Goal: Book appointment/travel/reservation

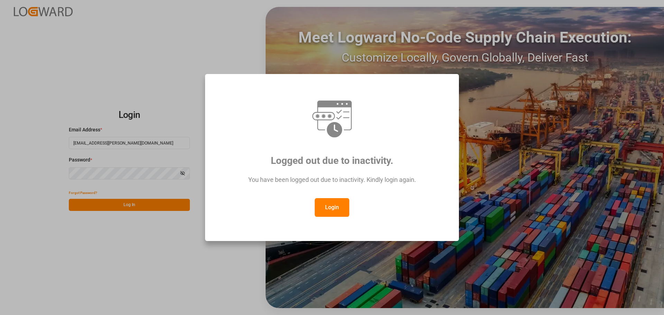
click at [326, 207] on button "Login" at bounding box center [332, 207] width 35 height 19
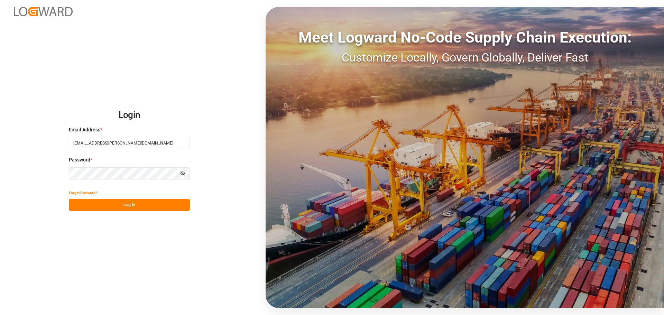
click at [123, 205] on button "Log In" at bounding box center [129, 205] width 121 height 12
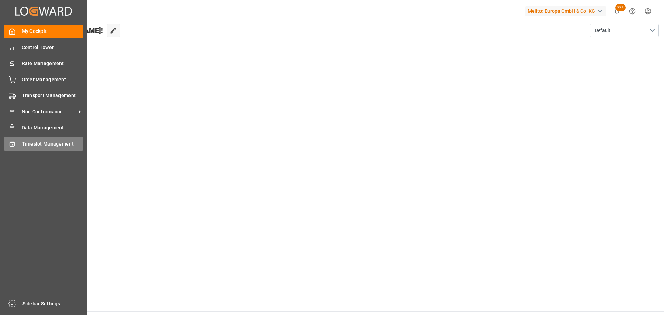
click at [37, 142] on span "Timeslot Management" at bounding box center [53, 143] width 62 height 7
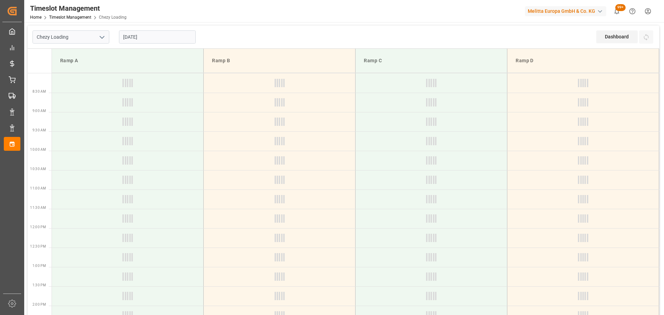
type input "Chezy Loading"
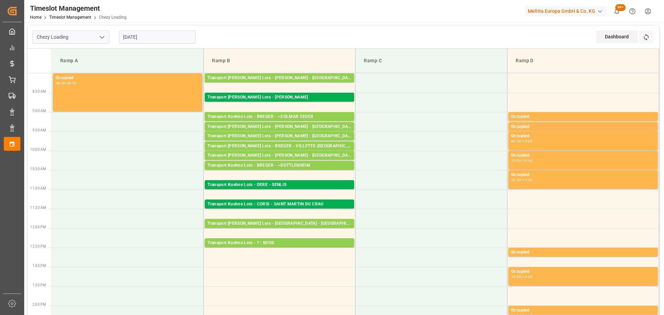
drag, startPoint x: 142, startPoint y: 36, endPoint x: 147, endPoint y: 46, distance: 11.3
click at [142, 36] on input "[DATE]" at bounding box center [157, 36] width 77 height 13
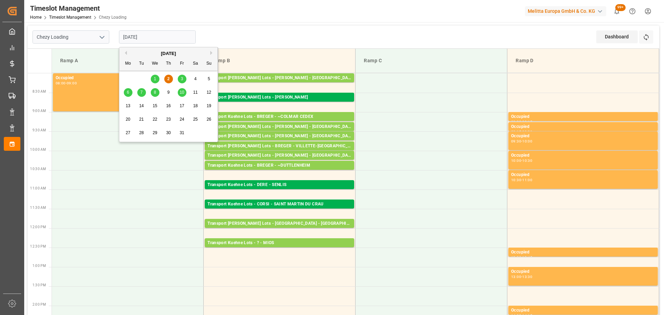
click at [155, 75] on div "1" at bounding box center [155, 79] width 9 height 8
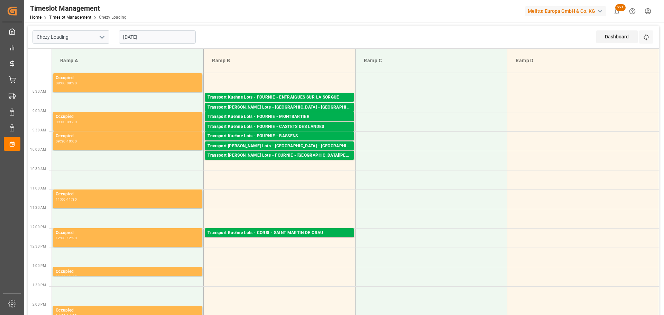
click at [140, 30] on div "[DATE]" at bounding box center [157, 37] width 86 height 23
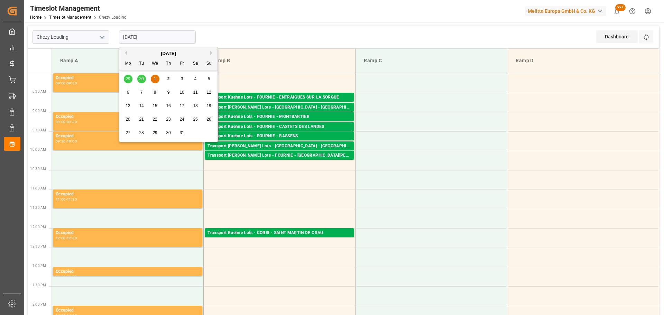
click at [142, 32] on input "[DATE]" at bounding box center [157, 36] width 77 height 13
click at [170, 78] on div "2" at bounding box center [168, 79] width 9 height 8
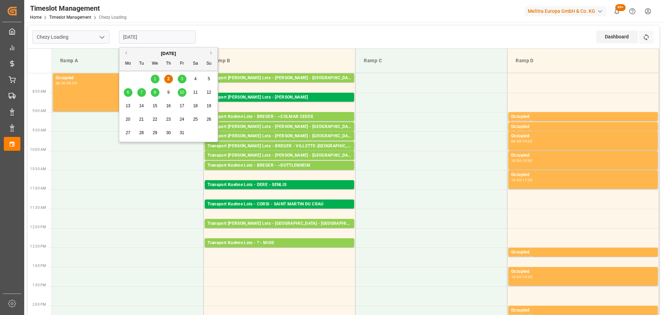
click at [134, 39] on input "[DATE]" at bounding box center [157, 36] width 77 height 13
click at [168, 78] on span "2" at bounding box center [168, 78] width 2 height 5
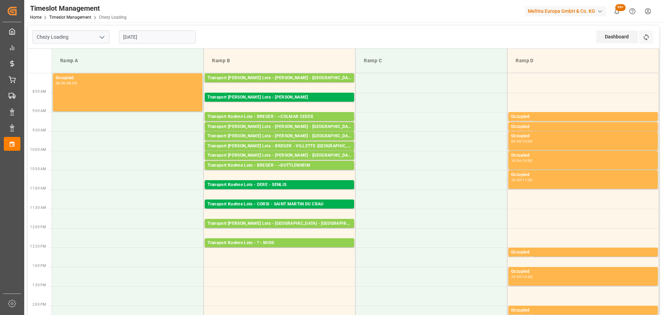
click at [145, 34] on input "[DATE]" at bounding box center [157, 36] width 77 height 13
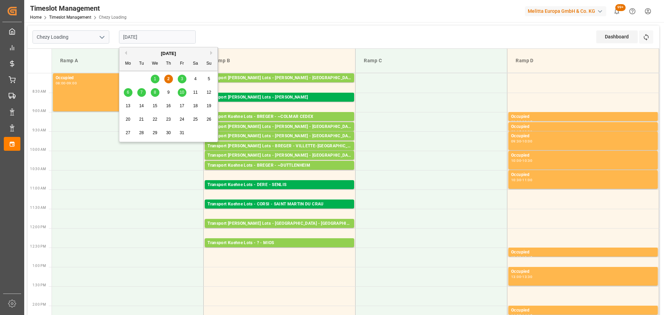
click at [181, 77] on span "3" at bounding box center [182, 78] width 2 height 5
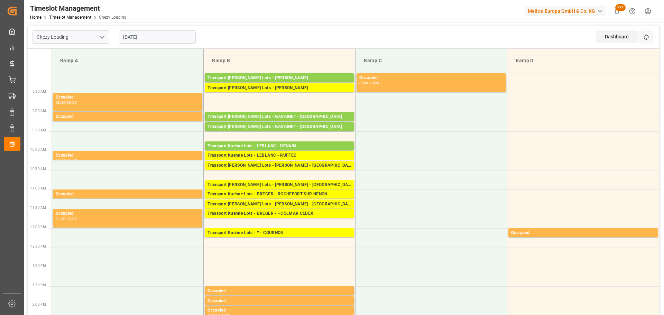
click at [129, 36] on input "[DATE]" at bounding box center [157, 36] width 77 height 13
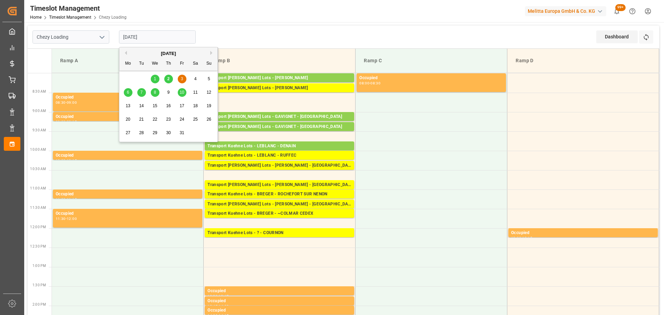
click at [170, 78] on div "2" at bounding box center [168, 79] width 9 height 8
type input "[DATE]"
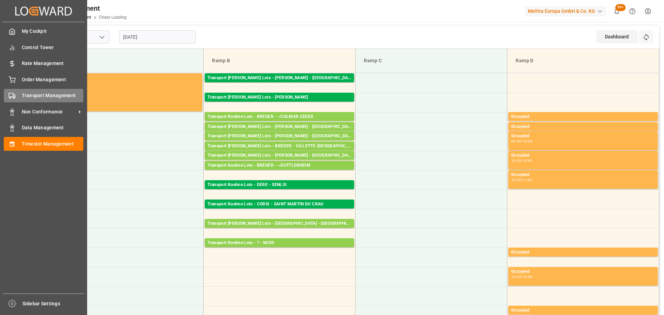
click at [25, 93] on span "Transport Management" at bounding box center [53, 95] width 62 height 7
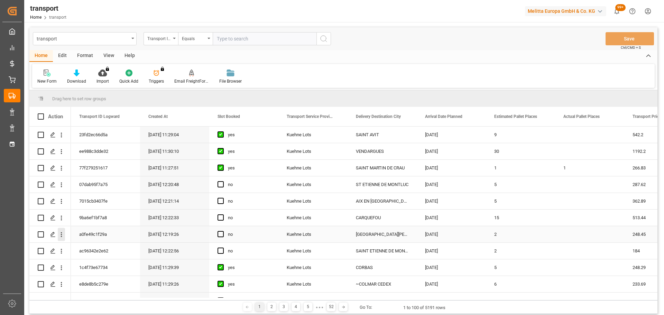
click at [61, 236] on icon "open menu" at bounding box center [61, 234] width 1 height 5
click at [90, 248] on span "Open in new tab" at bounding box center [106, 249] width 63 height 7
click at [83, 248] on div "ac96342e2e62" at bounding box center [105, 251] width 69 height 16
click at [61, 233] on icon "open menu" at bounding box center [61, 234] width 7 height 7
click at [83, 248] on span "Open in new tab" at bounding box center [106, 249] width 63 height 7
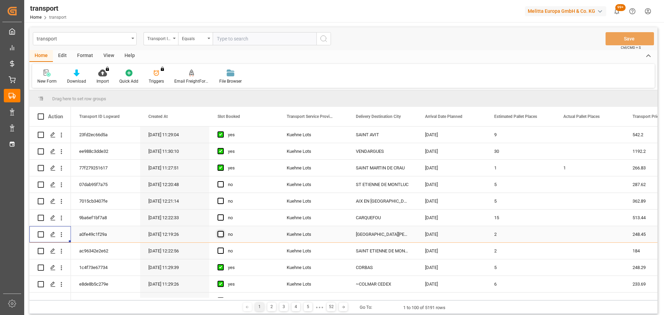
click at [221, 233] on span "Press SPACE to select this row." at bounding box center [221, 234] width 6 height 6
click at [223, 231] on input "Press SPACE to select this row." at bounding box center [223, 231] width 0 height 0
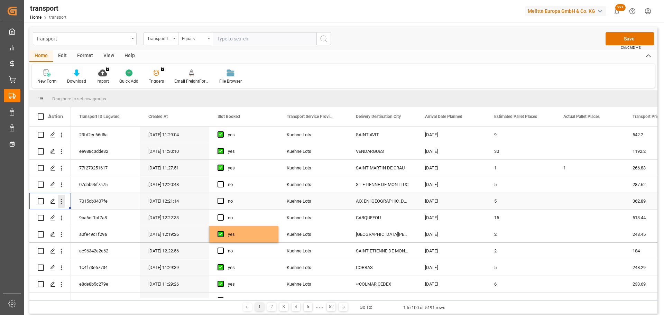
click at [62, 201] on icon "open menu" at bounding box center [61, 201] width 7 height 7
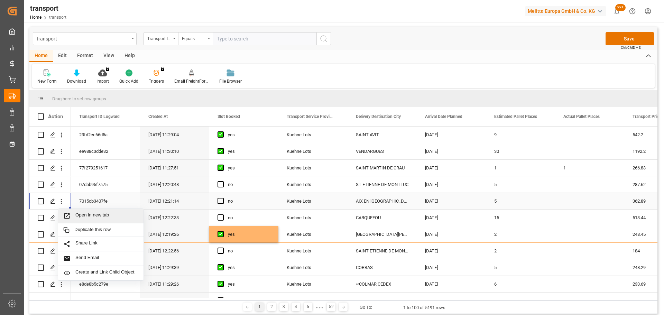
click at [98, 212] on div "Open in new tab" at bounding box center [100, 216] width 85 height 15
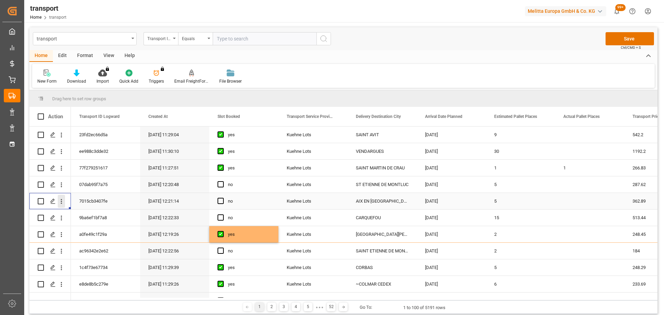
click at [62, 201] on icon "open menu" at bounding box center [61, 201] width 7 height 7
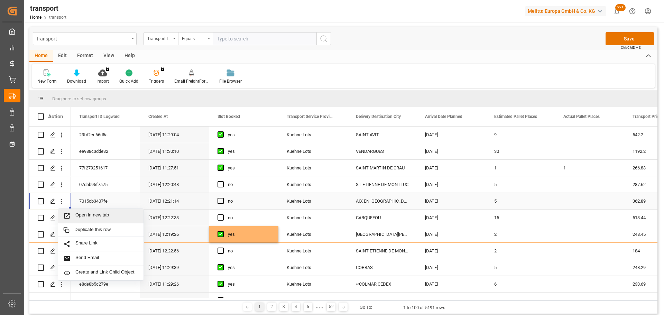
click at [92, 214] on span "Open in new tab" at bounding box center [106, 215] width 63 height 7
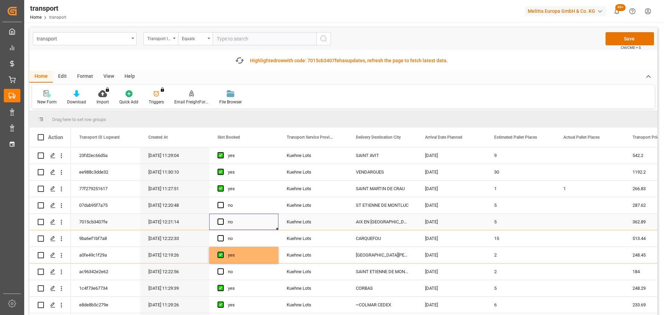
click at [216, 218] on div "no" at bounding box center [243, 222] width 69 height 16
click at [219, 222] on span "Press SPACE to select this row." at bounding box center [221, 222] width 6 height 6
click at [223, 219] on input "Press SPACE to select this row." at bounding box center [223, 219] width 0 height 0
click at [62, 237] on icon "open menu" at bounding box center [61, 239] width 1 height 5
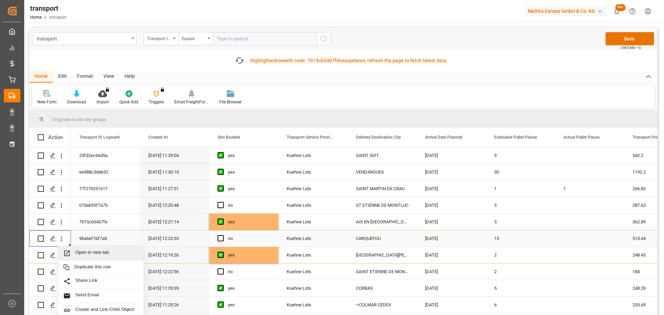
click at [81, 250] on span "Open in new tab" at bounding box center [106, 253] width 63 height 7
click at [220, 238] on span "Press SPACE to select this row." at bounding box center [221, 238] width 6 height 6
click at [223, 235] on input "Press SPACE to select this row." at bounding box center [223, 235] width 0 height 0
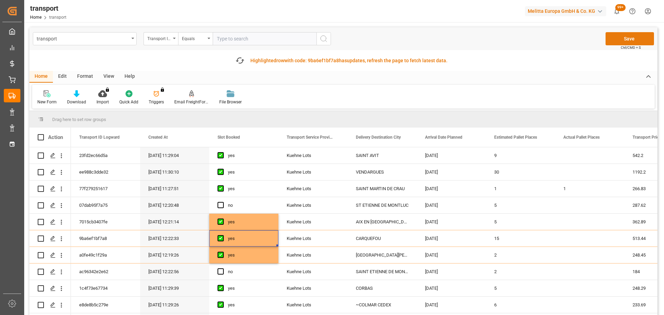
click at [634, 35] on button "Save" at bounding box center [630, 38] width 48 height 13
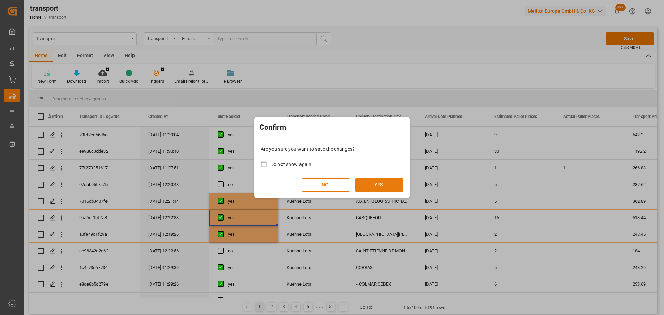
click at [370, 182] on button "YES" at bounding box center [379, 184] width 48 height 13
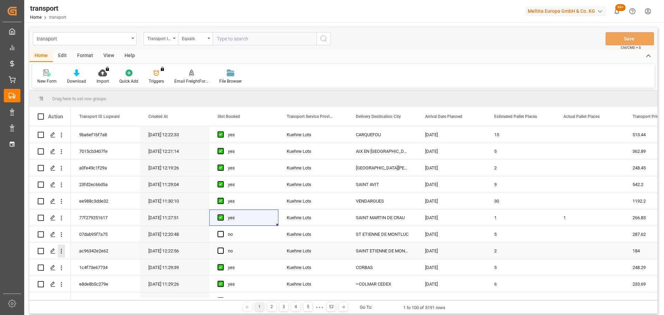
click at [60, 251] on icon "open menu" at bounding box center [61, 251] width 7 height 7
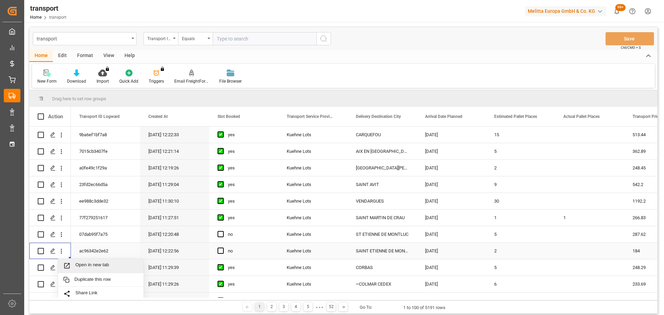
click at [82, 262] on div "Open in new tab" at bounding box center [100, 266] width 85 height 15
click at [223, 250] on span "Press SPACE to select this row." at bounding box center [221, 251] width 6 height 6
click at [223, 248] on input "Press SPACE to select this row." at bounding box center [223, 248] width 0 height 0
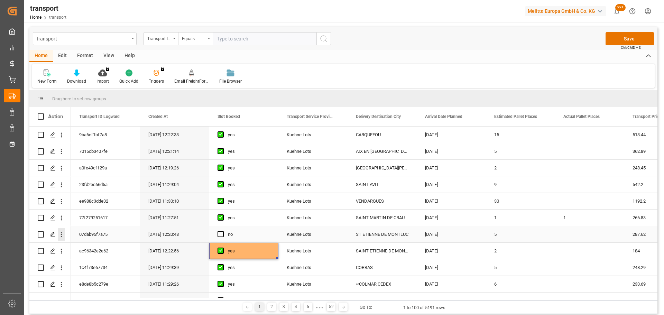
click at [61, 233] on icon "open menu" at bounding box center [61, 234] width 1 height 5
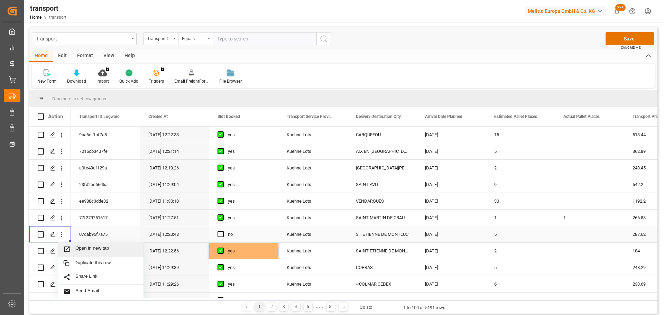
click at [89, 245] on div "Open in new tab" at bounding box center [100, 249] width 85 height 15
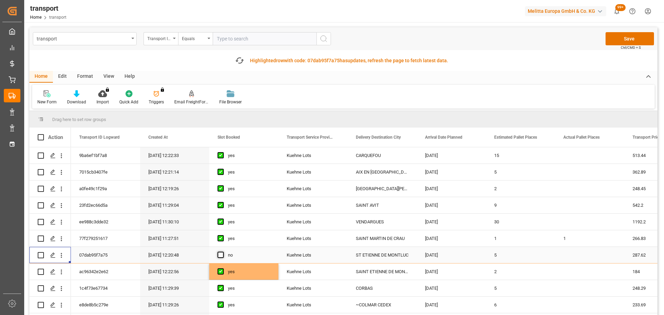
click at [218, 255] on span "Press SPACE to select this row." at bounding box center [221, 255] width 6 height 6
click at [223, 252] on input "Press SPACE to select this row." at bounding box center [223, 252] width 0 height 0
click at [626, 35] on button "Save" at bounding box center [630, 38] width 48 height 13
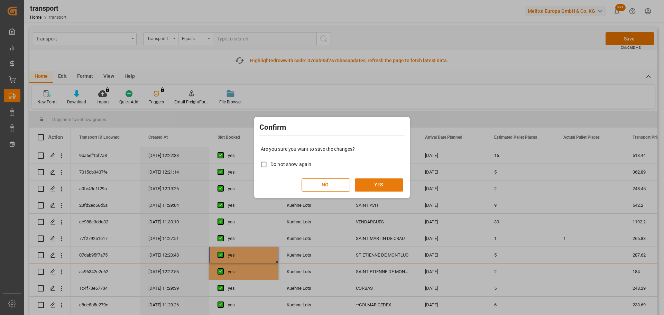
click at [386, 182] on button "YES" at bounding box center [379, 184] width 48 height 13
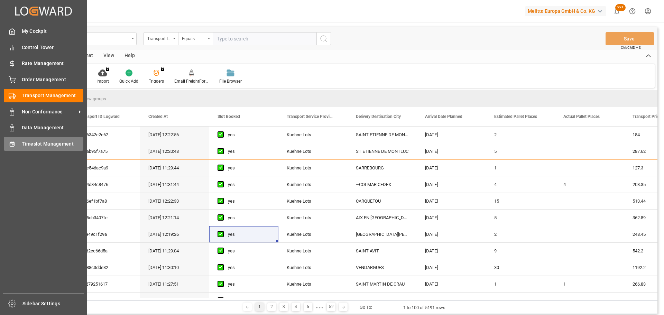
click at [19, 143] on div "Timeslot Management Timeslot Management" at bounding box center [44, 143] width 80 height 13
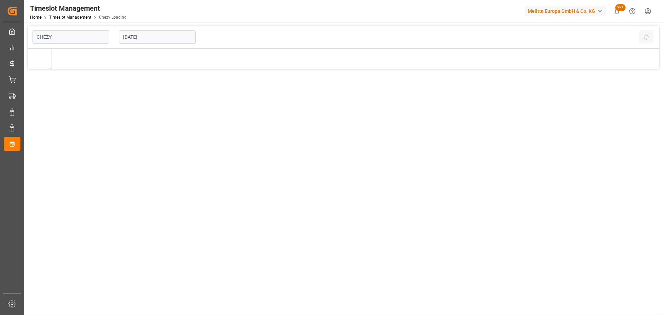
type input "Chezy Loading"
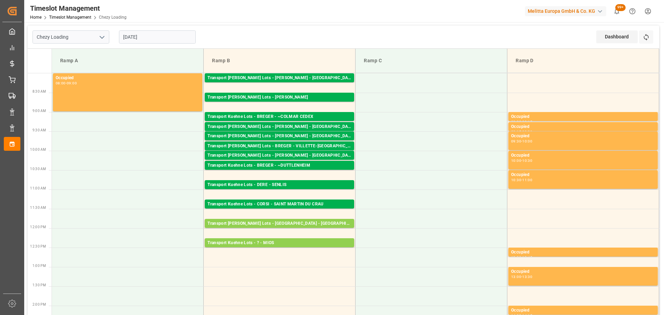
click at [150, 28] on div "[DATE]" at bounding box center [157, 37] width 86 height 23
click at [148, 38] on input "[DATE]" at bounding box center [157, 36] width 77 height 13
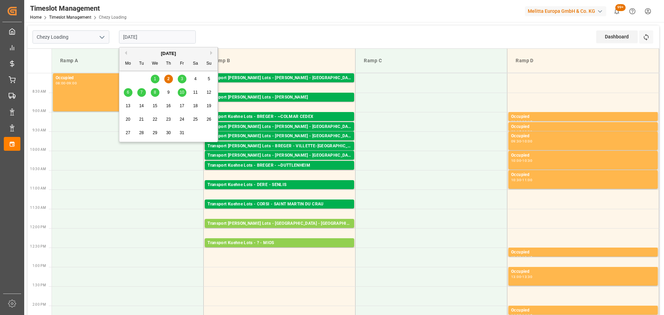
click at [183, 76] on div "3" at bounding box center [182, 79] width 9 height 8
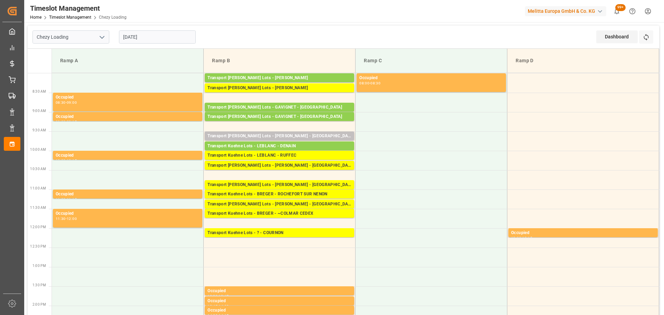
click at [129, 37] on input "[DATE]" at bounding box center [157, 36] width 77 height 13
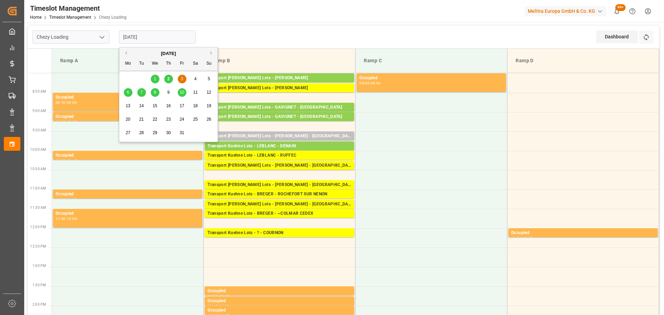
click at [143, 93] on div "7" at bounding box center [141, 93] width 9 height 8
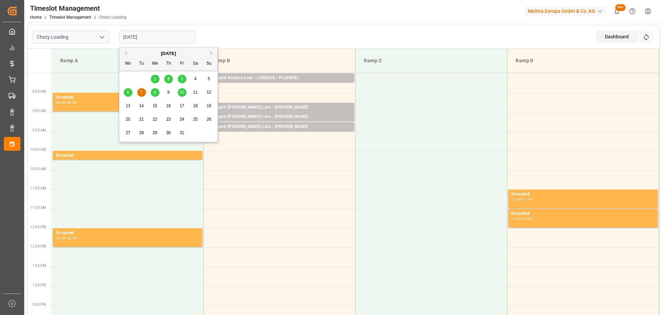
click at [148, 36] on input "[DATE]" at bounding box center [157, 36] width 77 height 13
click at [180, 75] on div "3" at bounding box center [182, 79] width 9 height 8
type input "[DATE]"
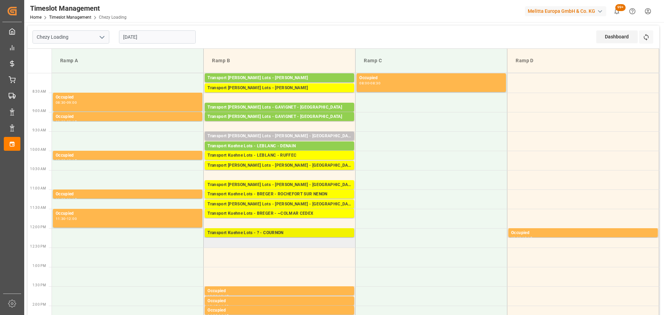
click at [277, 232] on div "Transport Kuehne Lots - ? - COURNON" at bounding box center [279, 233] width 144 height 7
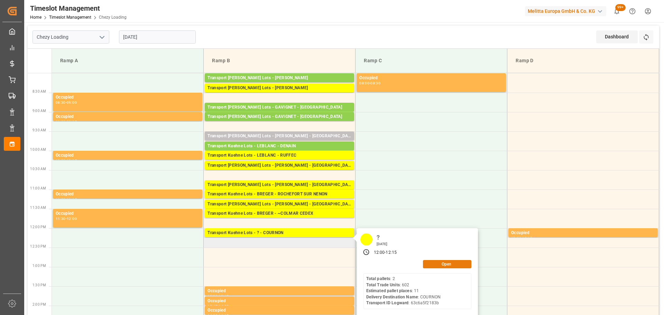
click at [440, 265] on button "Open" at bounding box center [447, 264] width 48 height 8
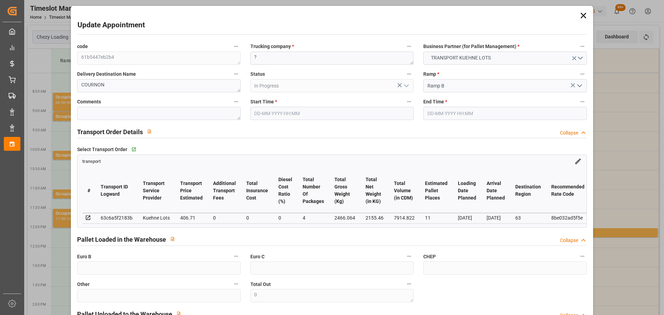
type input "[DATE] 12:00"
type input "[DATE] 12:15"
type input "[DATE] 13:09"
type input "[DATE] 11:32"
type input "[DATE]"
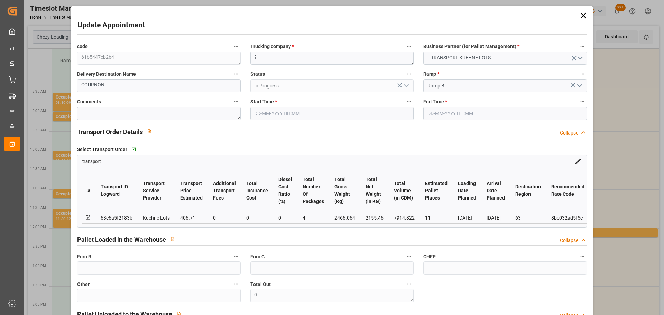
type input "[DATE]"
click at [259, 55] on textarea "?" at bounding box center [331, 58] width 163 height 13
click at [282, 114] on input "[DATE] 12:00" at bounding box center [331, 113] width 163 height 13
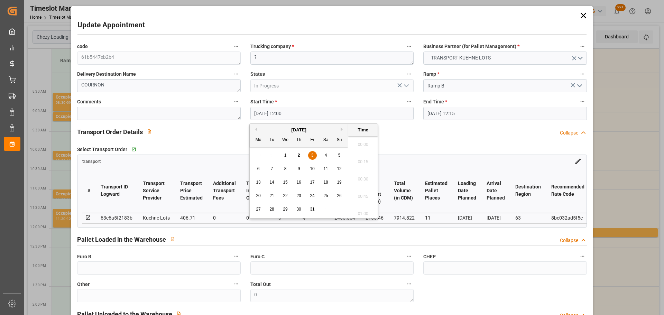
scroll to position [798, 0]
click at [273, 167] on span "7" at bounding box center [272, 168] width 2 height 5
click at [366, 156] on li "09:45" at bounding box center [362, 159] width 29 height 17
type input "[DATE] 09:45"
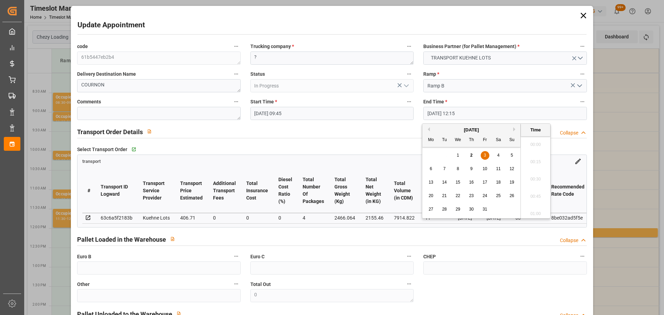
click at [454, 112] on input "[DATE] 12:15" at bounding box center [504, 113] width 163 height 13
click at [444, 169] on span "7" at bounding box center [444, 168] width 2 height 5
click at [530, 158] on li "10:00" at bounding box center [535, 159] width 29 height 17
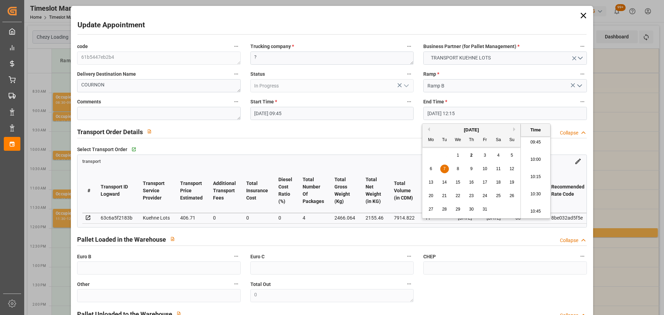
type input "[DATE] 10:00"
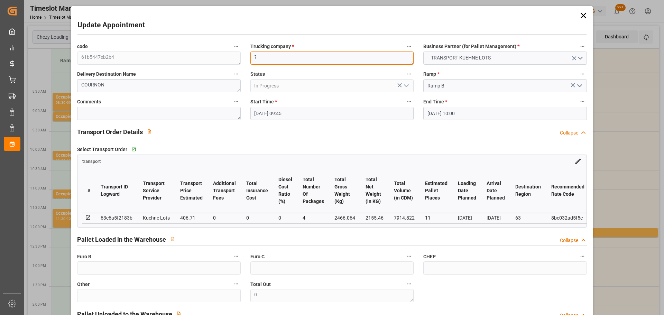
click at [276, 62] on textarea "?" at bounding box center [331, 58] width 163 height 13
type textarea "p"
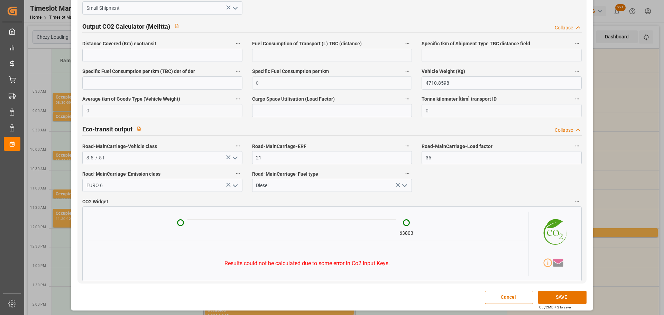
scroll to position [1158, 0]
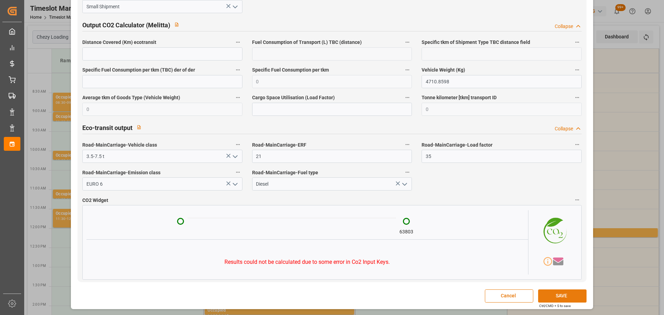
type textarea "PALLUT"
click at [554, 295] on button "SAVE" at bounding box center [562, 295] width 48 height 13
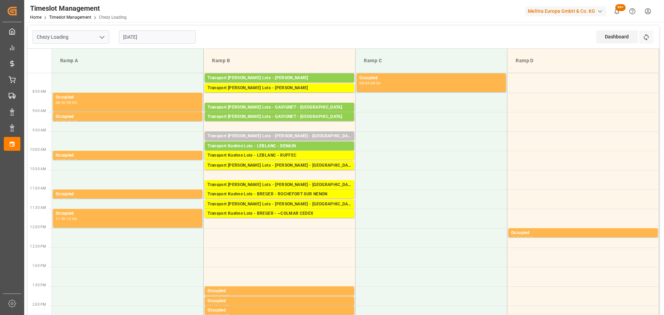
click at [143, 37] on input "[DATE]" at bounding box center [157, 36] width 77 height 13
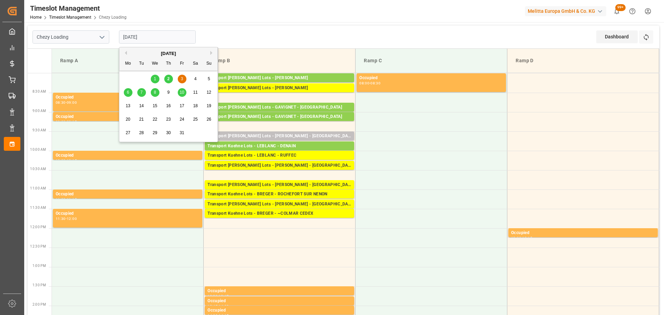
click at [169, 78] on span "2" at bounding box center [168, 78] width 2 height 5
type input "[DATE]"
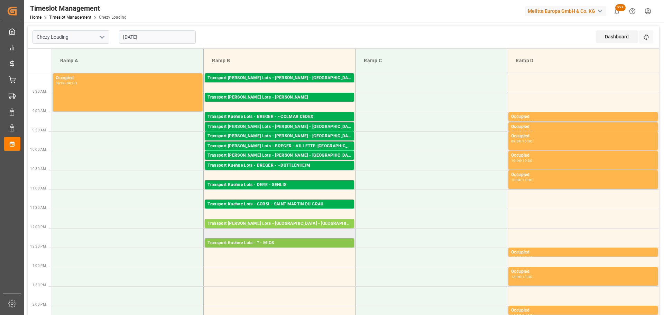
click at [264, 243] on div "Transport Kuehne Lots - ? - MIOS" at bounding box center [279, 243] width 144 height 7
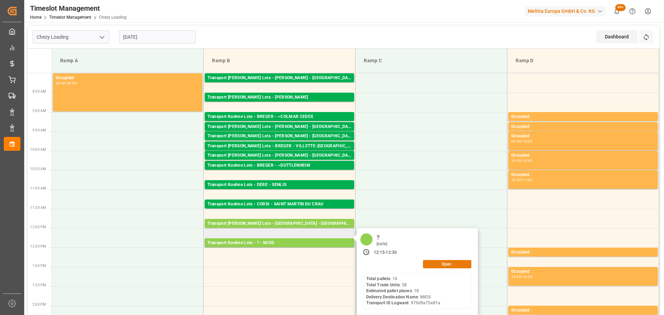
click at [440, 262] on button "Open" at bounding box center [447, 264] width 48 height 8
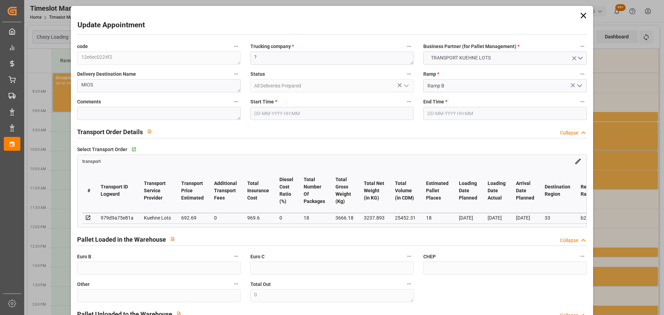
type input "[DATE] 12:15"
type input "[DATE] 12:30"
type input "[DATE] 12:50"
type input "[DATE] 11:30"
type input "[DATE]"
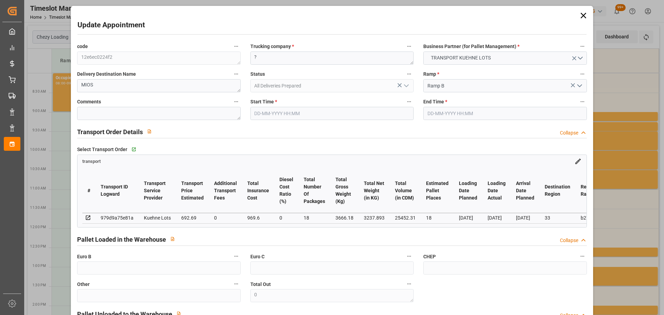
type input "[DATE]"
click at [264, 112] on input "[DATE] 12:15" at bounding box center [331, 113] width 163 height 13
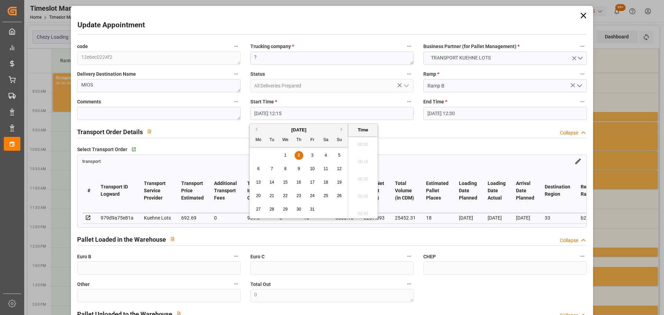
scroll to position [815, 0]
drag, startPoint x: 313, startPoint y: 155, endPoint x: 369, endPoint y: 186, distance: 64.6
click at [314, 156] on div "3" at bounding box center [312, 155] width 9 height 8
click at [361, 156] on li "12:00" at bounding box center [362, 159] width 29 height 17
type input "[DATE] 12:00"
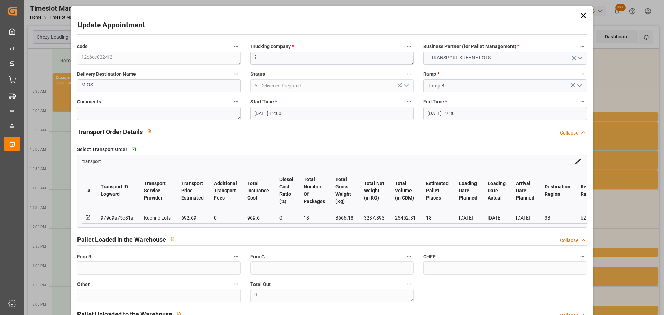
click at [443, 108] on input "[DATE] 12:30" at bounding box center [504, 113] width 163 height 13
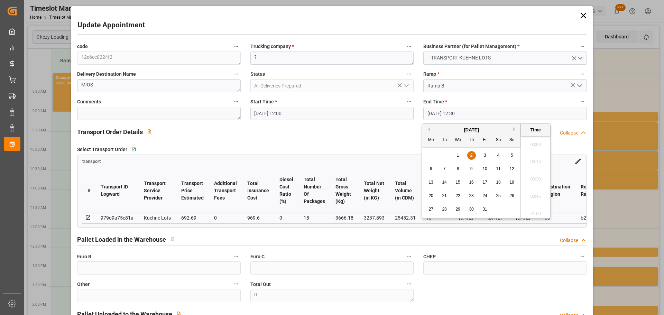
scroll to position [832, 0]
click at [473, 155] on div "2" at bounding box center [471, 155] width 9 height 8
drag, startPoint x: 531, startPoint y: 157, endPoint x: 518, endPoint y: 174, distance: 21.2
click at [535, 165] on li "12:15" at bounding box center [535, 159] width 29 height 17
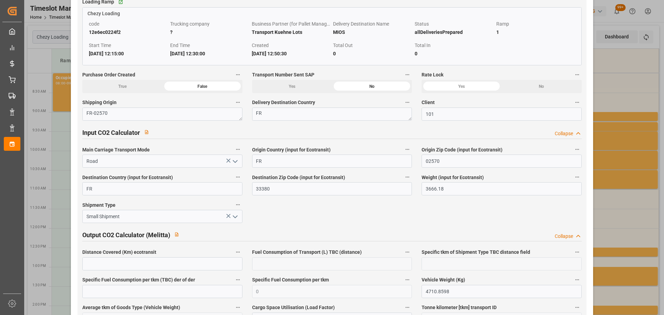
scroll to position [1154, 0]
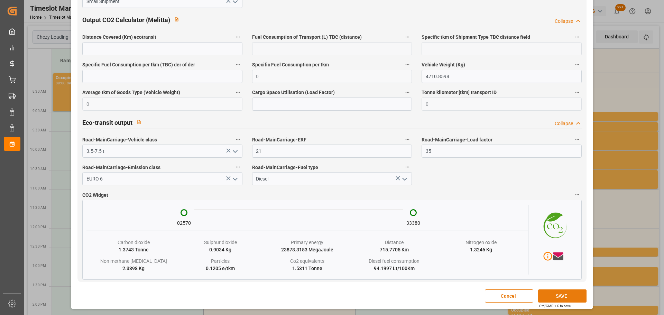
click at [550, 297] on button "SAVE" at bounding box center [562, 295] width 48 height 13
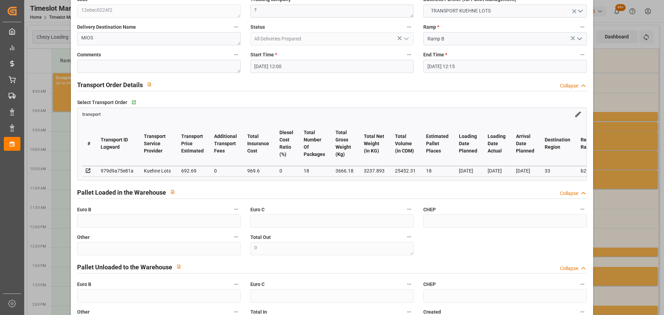
scroll to position [0, 0]
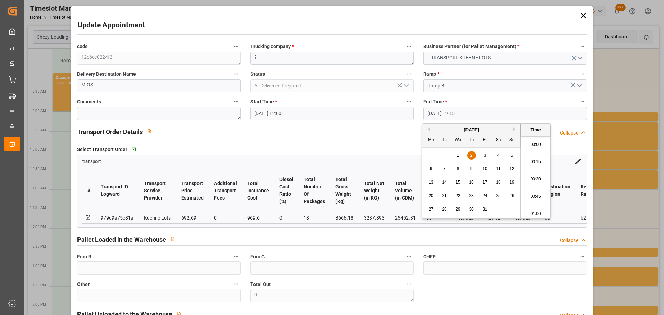
click at [438, 114] on input "[DATE] 12:15" at bounding box center [504, 113] width 163 height 13
click at [486, 154] on div "3" at bounding box center [485, 155] width 9 height 8
type input "[DATE] 12:15"
click at [533, 174] on li "12:15" at bounding box center [535, 176] width 29 height 17
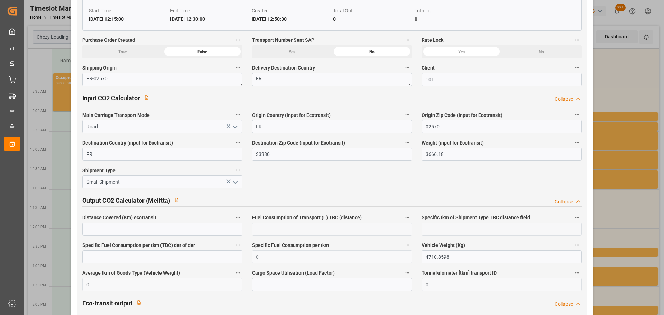
scroll to position [1154, 0]
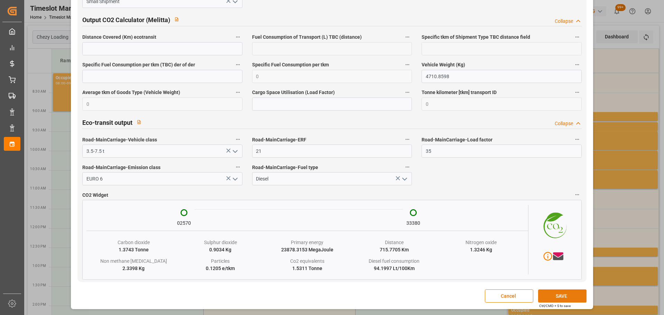
click at [548, 296] on button "SAVE" at bounding box center [562, 295] width 48 height 13
